Goal: Task Accomplishment & Management: Complete application form

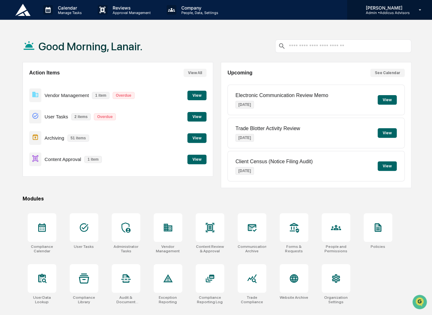
click at [382, 8] on p "[PERSON_NAME]" at bounding box center [384, 7] width 49 height 5
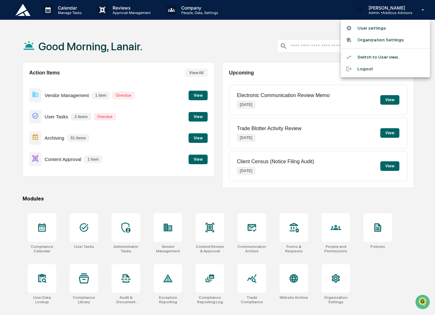
click at [395, 58] on li "Switch to User view..." at bounding box center [385, 57] width 89 height 12
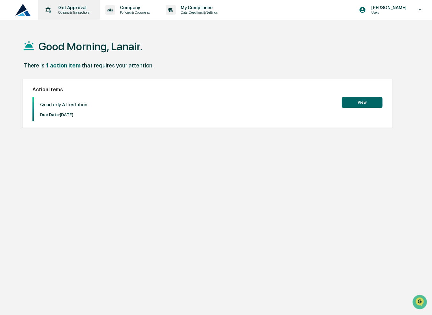
click at [66, 13] on p "Content & Transactions" at bounding box center [72, 12] width 39 height 4
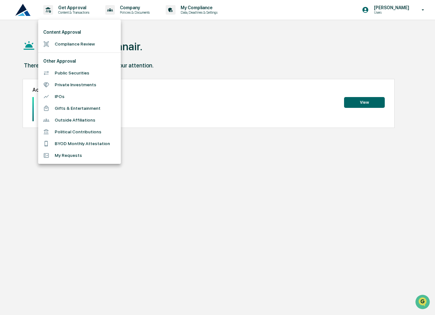
click at [101, 131] on li "Political Contributions" at bounding box center [79, 132] width 83 height 12
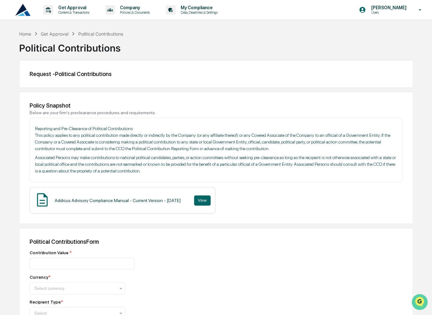
click at [419, 304] on icon "Open customer support" at bounding box center [420, 310] width 16 height 16
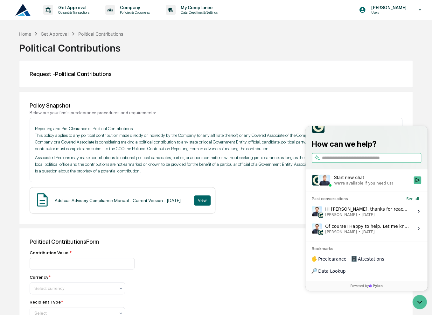
click at [330, 161] on input "search" at bounding box center [371, 157] width 98 height 7
type input "**********"
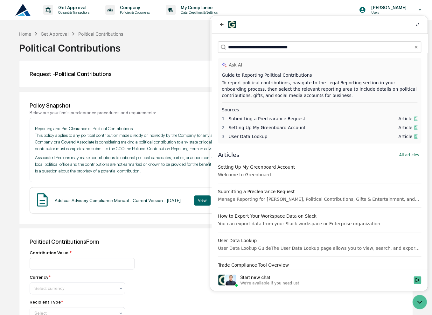
click at [12, 89] on div "Home Get Approval Political Contributions Political Contributions Request - Pol…" at bounding box center [216, 279] width 432 height 498
click at [75, 9] on p "Get Approval" at bounding box center [72, 7] width 39 height 5
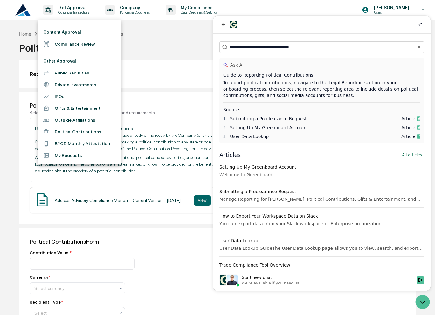
click at [143, 46] on div at bounding box center [217, 157] width 435 height 315
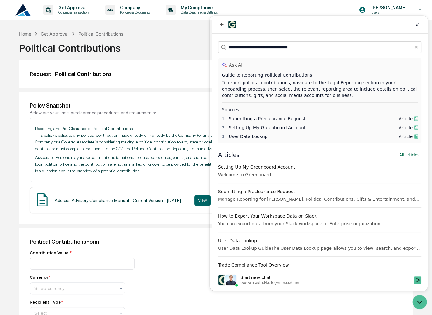
click at [183, 70] on div "Request - Political Contributions" at bounding box center [216, 74] width 394 height 28
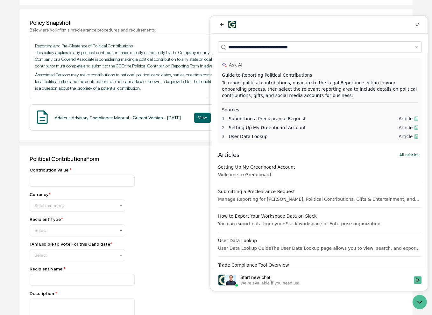
scroll to position [95, 0]
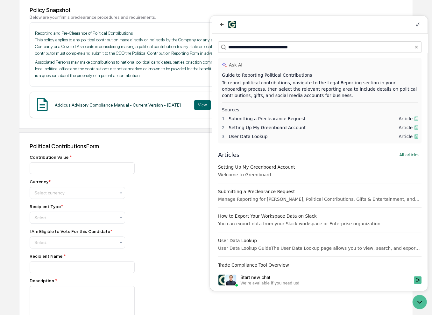
click at [158, 238] on div "I Am Eligible to Vote For this Candidate * Select" at bounding box center [141, 239] width 223 height 20
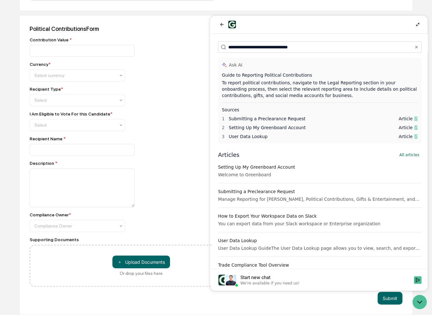
scroll to position [215, 0]
click at [18, 302] on div "Home Get Approval Political Contributions Political Contributions Request - Pol…" at bounding box center [216, 66] width 432 height 498
click at [117, 97] on div "Select" at bounding box center [74, 100] width 87 height 9
click at [98, 126] on div at bounding box center [74, 125] width 81 height 6
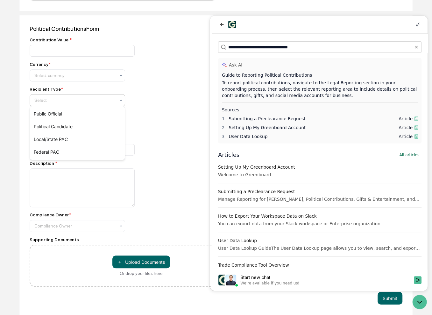
click at [44, 99] on div at bounding box center [74, 100] width 81 height 6
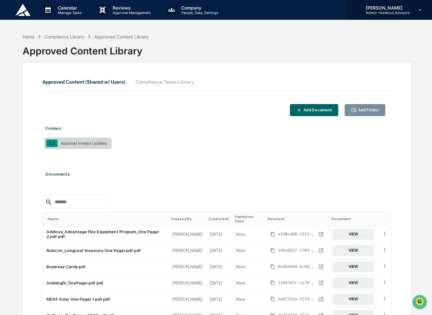
click at [384, 12] on p "Admin • Addicus Advisors" at bounding box center [384, 12] width 49 height 4
